Goal: Task Accomplishment & Management: Use online tool/utility

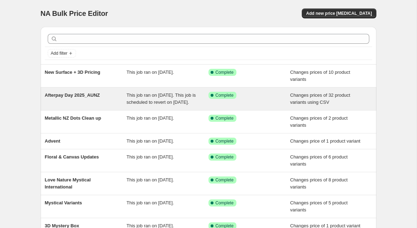
click at [146, 102] on span "This job ran on [DATE]. This job is scheduled to revert on [DATE]." at bounding box center [160, 99] width 69 height 12
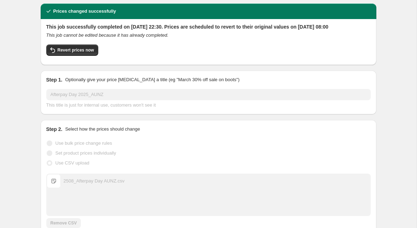
scroll to position [26, 0]
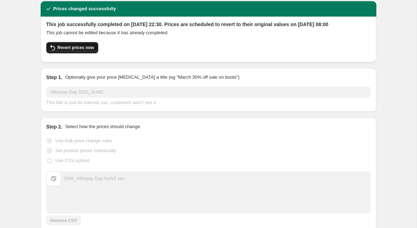
click at [83, 51] on span "Revert prices now" at bounding box center [76, 48] width 36 height 6
checkbox input "false"
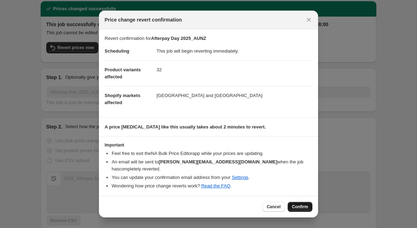
click at [296, 204] on span "Confirm" at bounding box center [300, 207] width 16 height 6
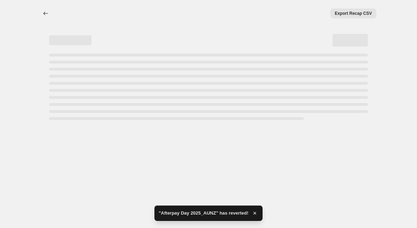
scroll to position [0, 0]
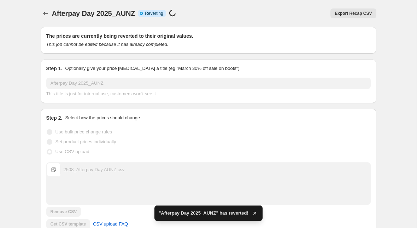
checkbox input "true"
